Goal: Navigation & Orientation: Find specific page/section

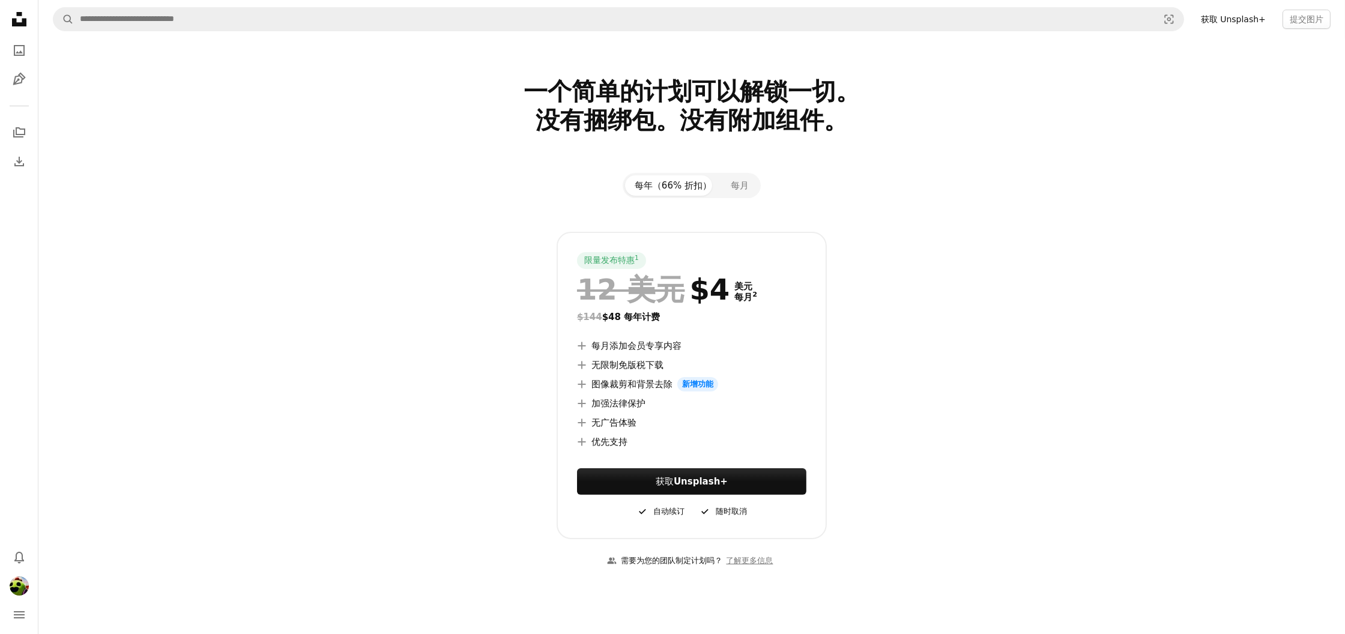
click at [21, 7] on icon "Unsplash logo Unsplash Home" at bounding box center [19, 19] width 24 height 24
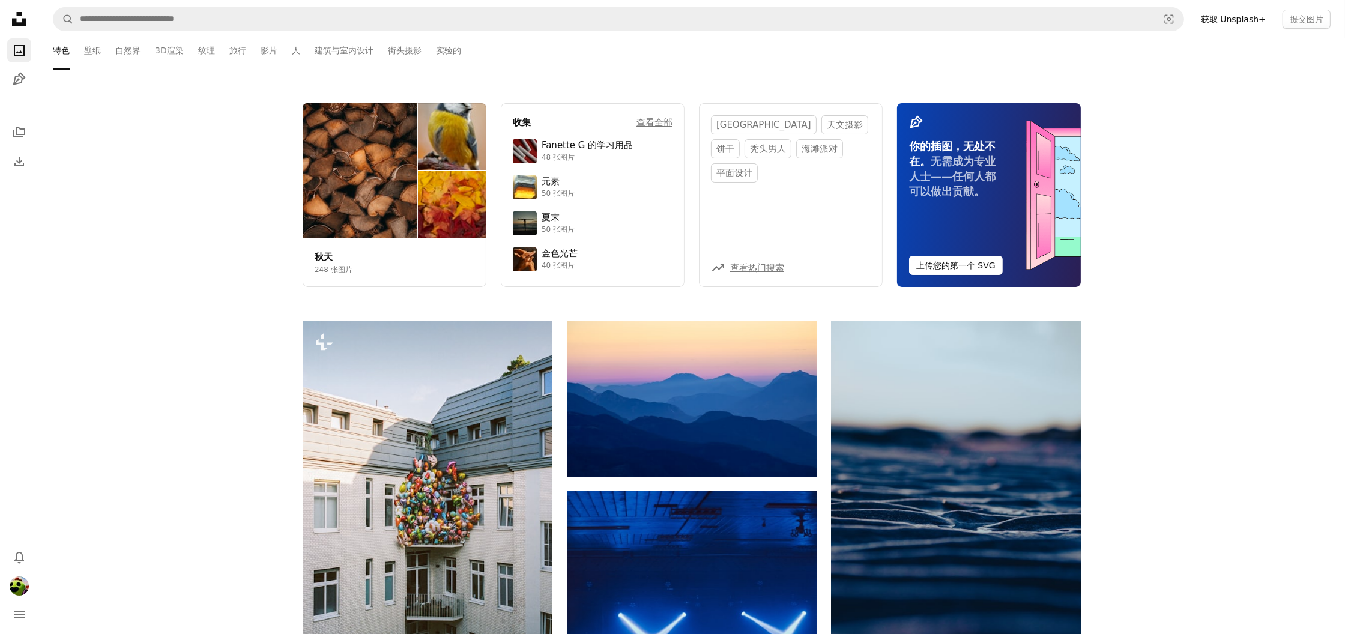
click at [21, 18] on icon "Unsplash logo Unsplash Home" at bounding box center [19, 19] width 24 height 24
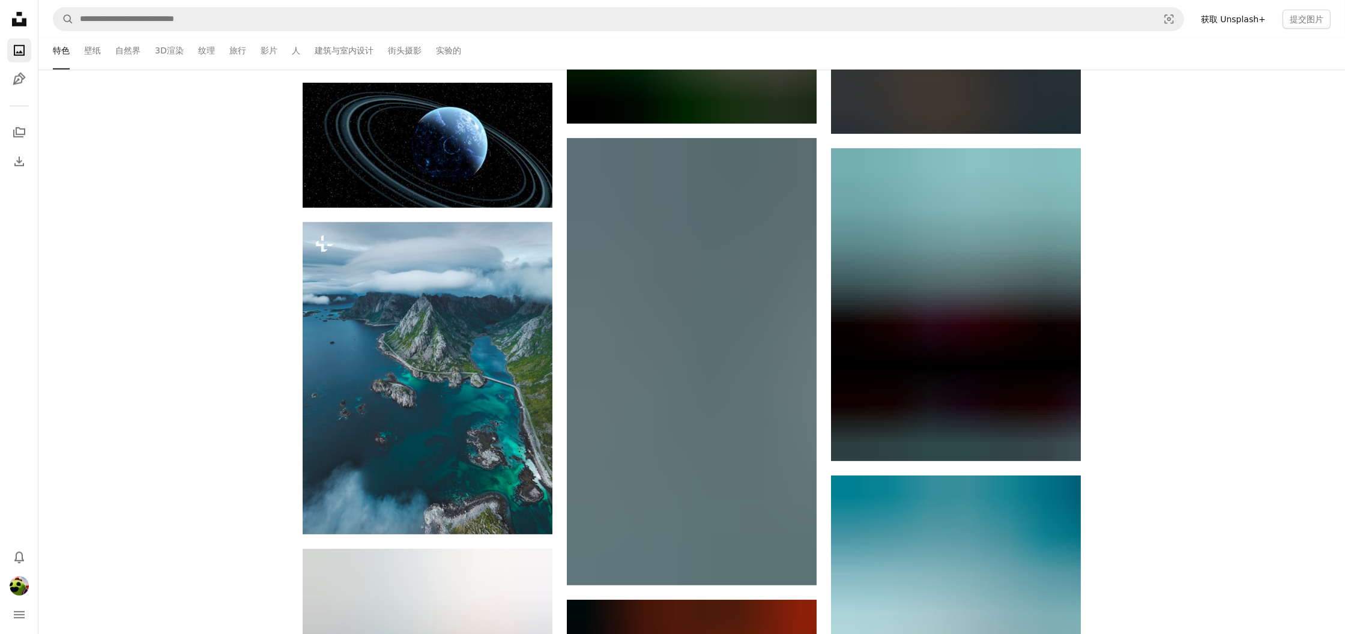
scroll to position [1682, 0]
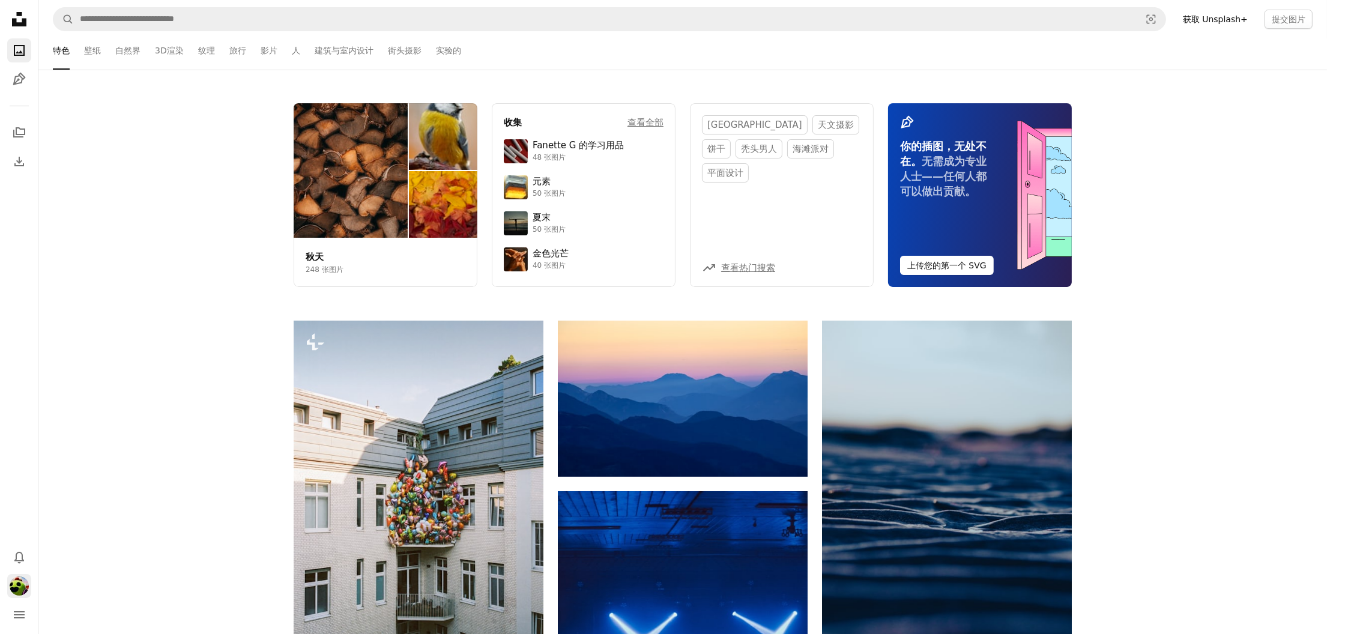
click at [20, 589] on img "Profile" at bounding box center [19, 586] width 19 height 19
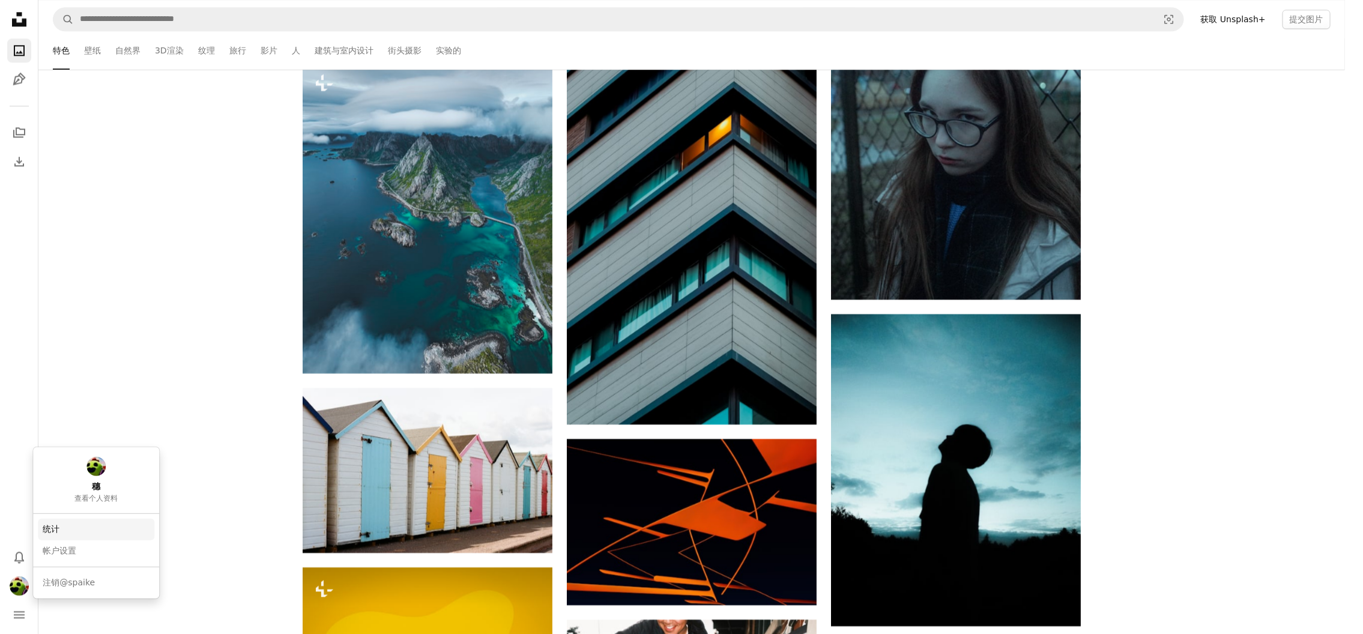
click at [86, 531] on link "统计" at bounding box center [96, 530] width 117 height 22
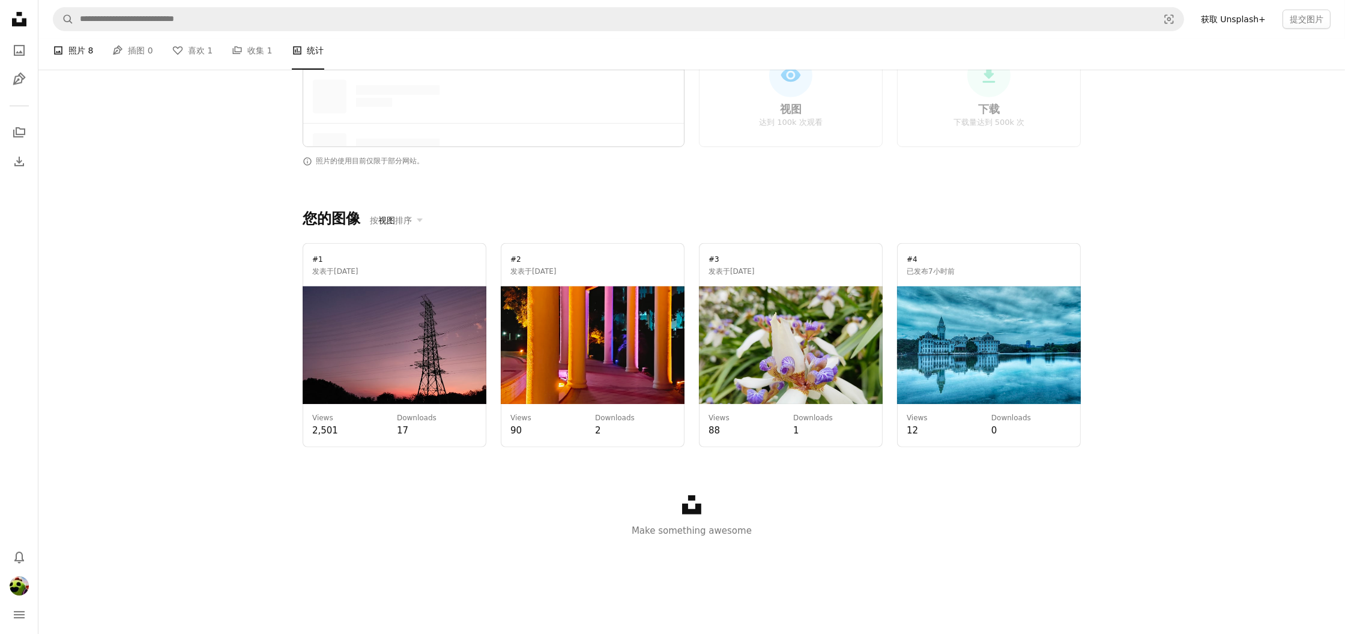
click at [79, 57] on font "照片" at bounding box center [76, 50] width 17 height 13
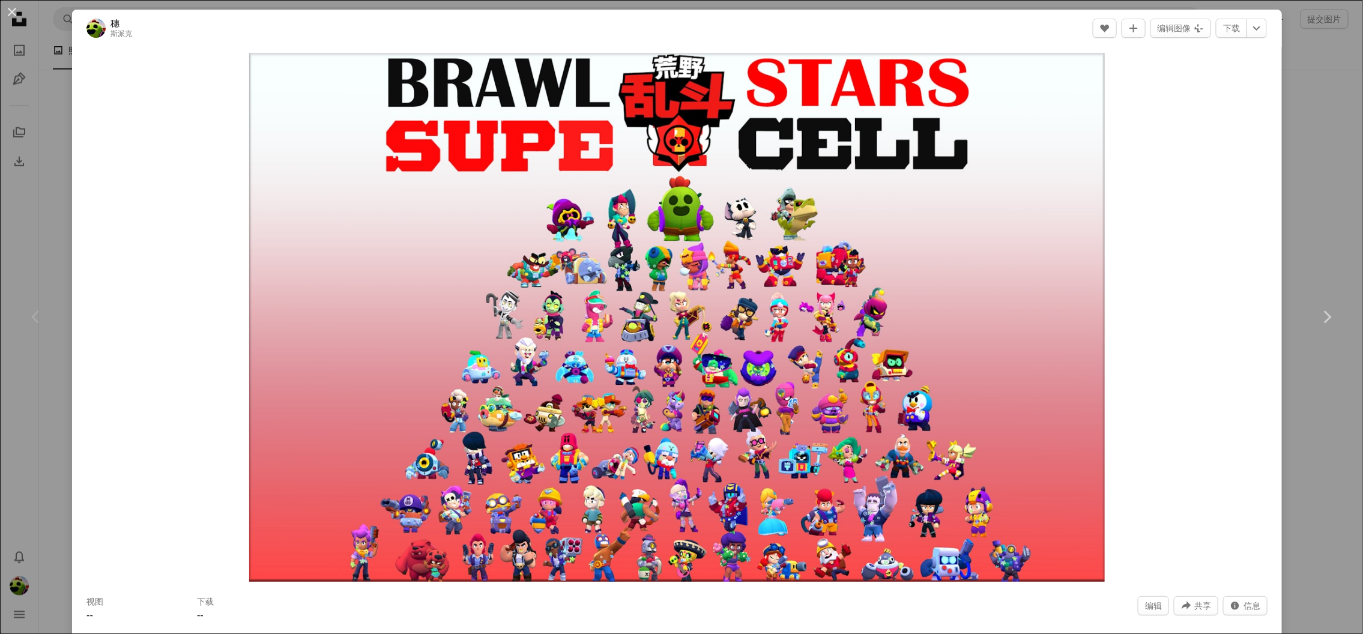
click at [1282, 96] on div "An X shape Chevron left Chevron right 穗 斯派克 Edit A heart A plus sign 编辑图像 Plus …" at bounding box center [681, 317] width 1363 height 634
